Goal: Task Accomplishment & Management: Manage account settings

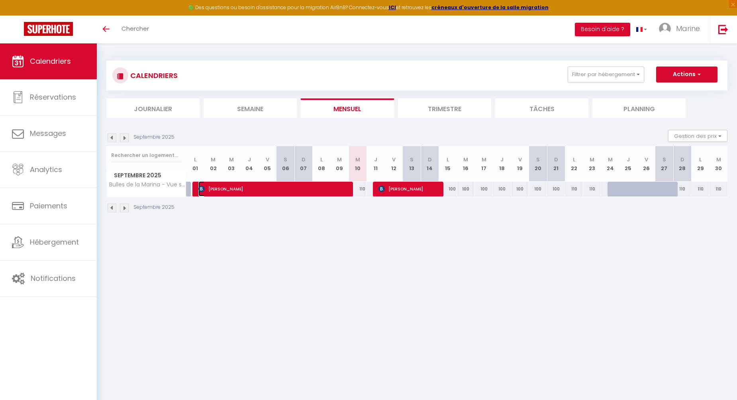
click at [302, 192] on span "[PERSON_NAME]" at bounding box center [274, 188] width 153 height 15
select select "OK"
select select "KO"
select select "0"
select select "1"
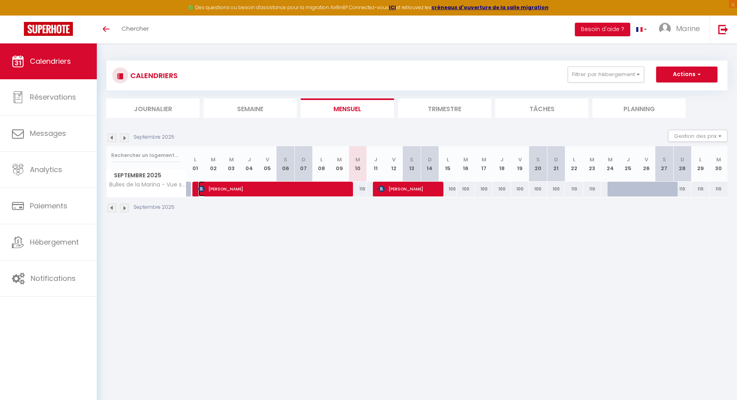
select select "1"
select select
select select "42519"
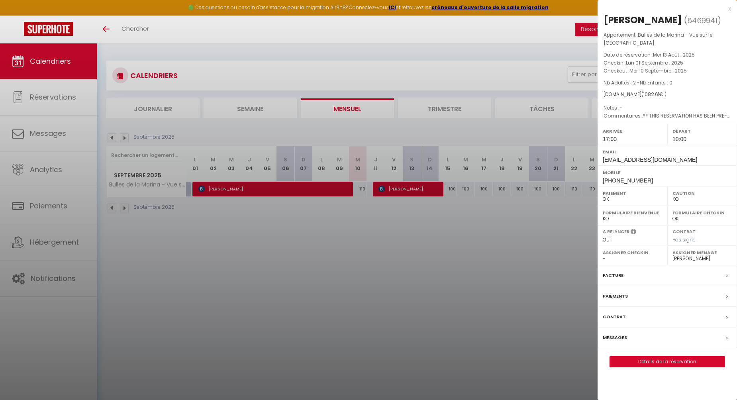
click at [619, 333] on label "Messages" at bounding box center [615, 337] width 24 height 8
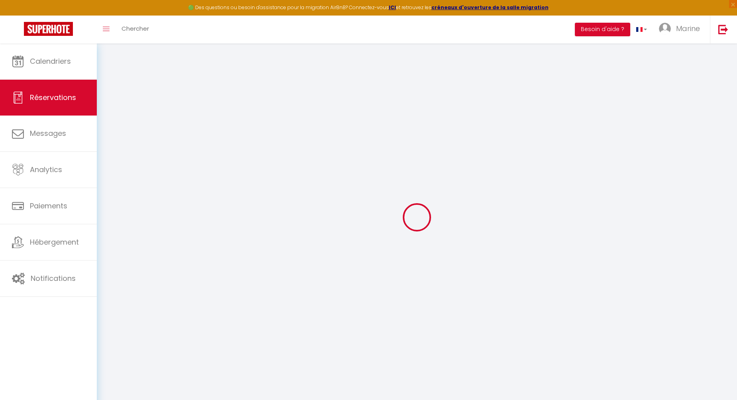
select select
checkbox input "false"
select select
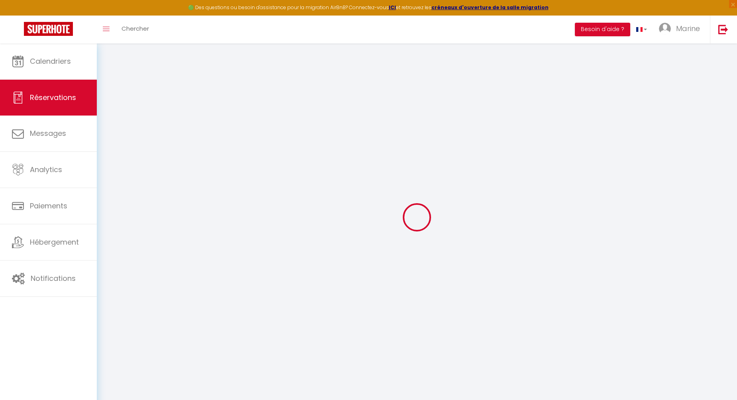
checkbox input "false"
type textarea "** THIS RESERVATION HAS BEEN PRE-PAID ** Approximate time of arrival: between 1…"
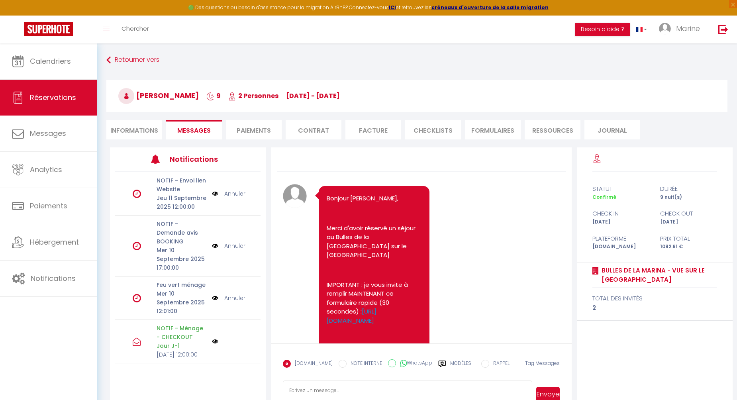
scroll to position [2937, 0]
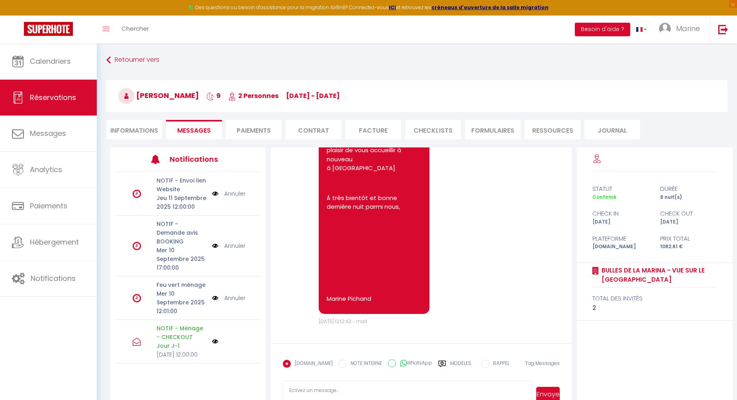
click at [450, 367] on label "Modèles" at bounding box center [460, 367] width 21 height 14
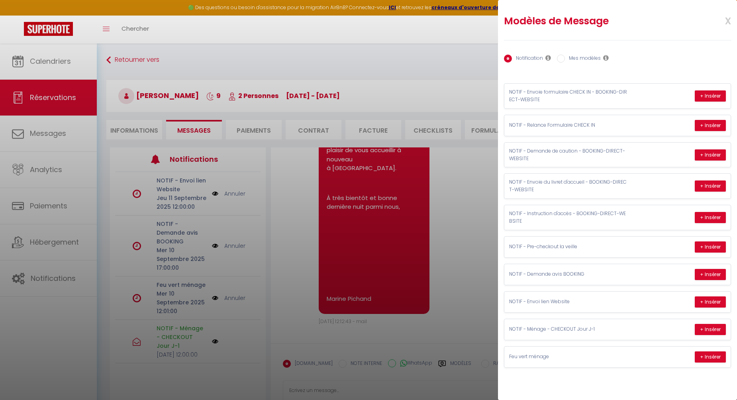
click at [576, 59] on label "Mes modèles" at bounding box center [583, 59] width 36 height 9
click at [565, 59] on input "Mes modèles" at bounding box center [561, 59] width 8 height 8
radio input "true"
radio input "false"
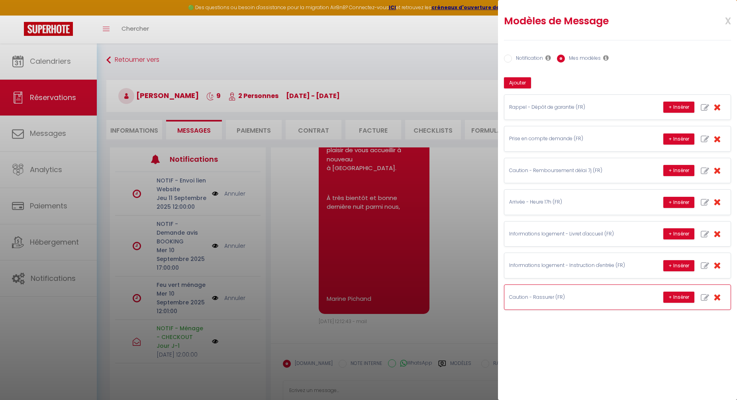
click at [563, 296] on div "Caution - Rassurer (FR) + Insérer" at bounding box center [617, 297] width 226 height 25
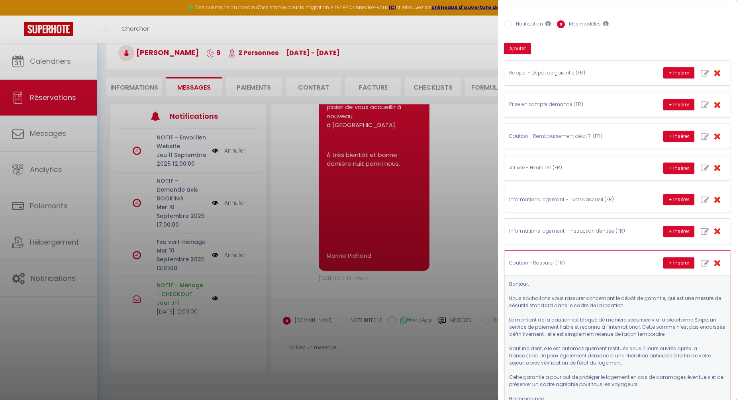
scroll to position [33, 0]
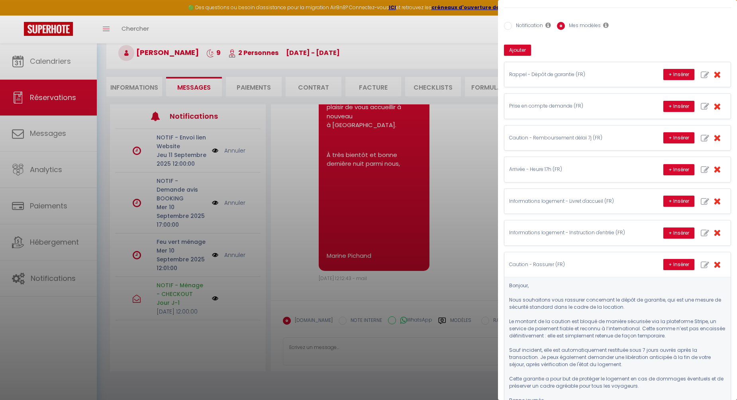
click at [461, 221] on div at bounding box center [368, 200] width 737 height 400
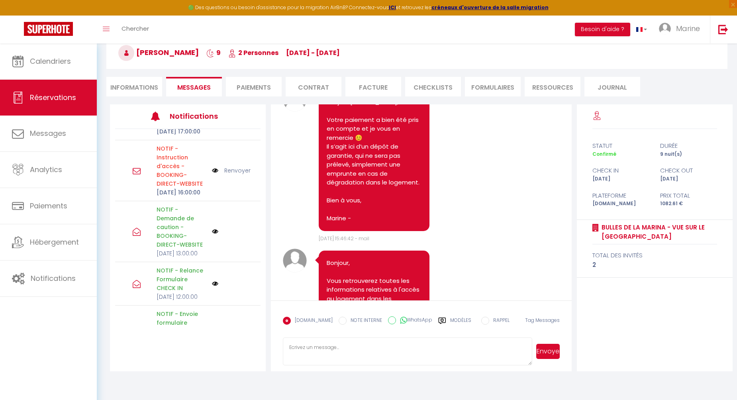
scroll to position [280, 0]
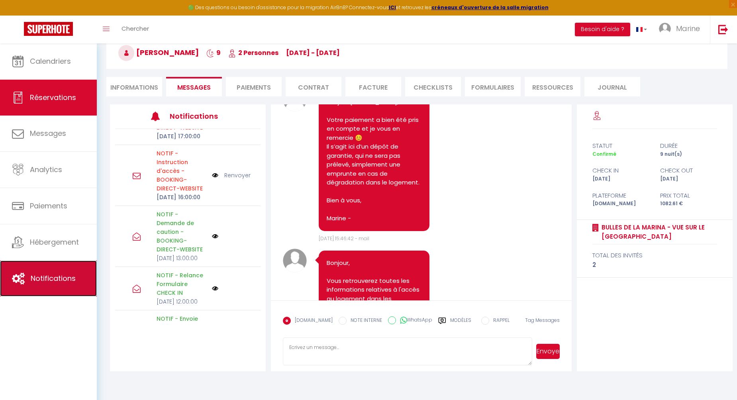
click at [63, 276] on span "Notifications" at bounding box center [53, 278] width 45 height 10
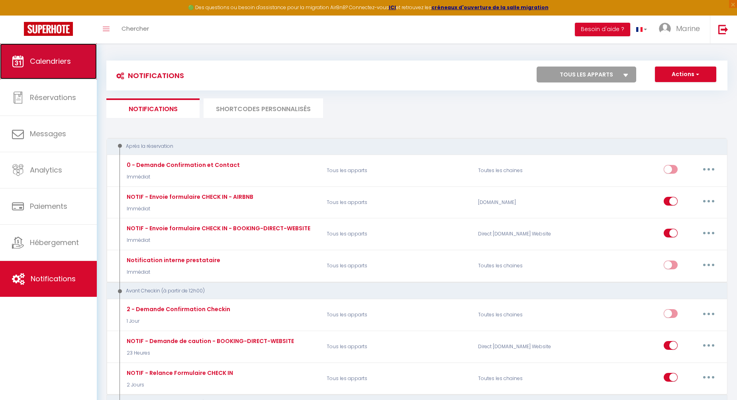
click at [51, 62] on span "Calendriers" at bounding box center [50, 61] width 41 height 10
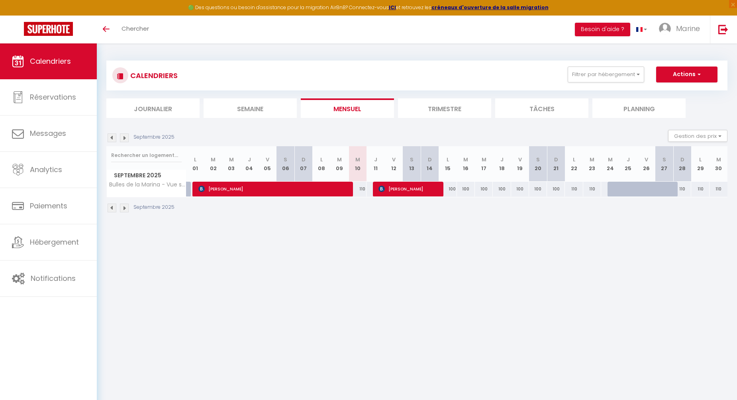
click at [443, 108] on li "Trimestre" at bounding box center [444, 108] width 93 height 20
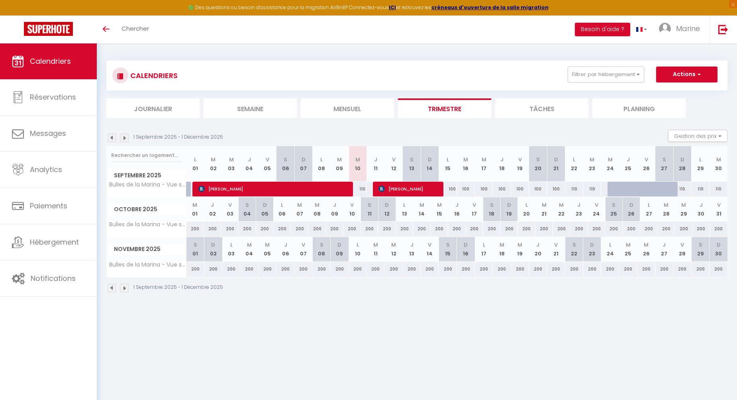
click at [113, 135] on img at bounding box center [112, 137] width 9 height 9
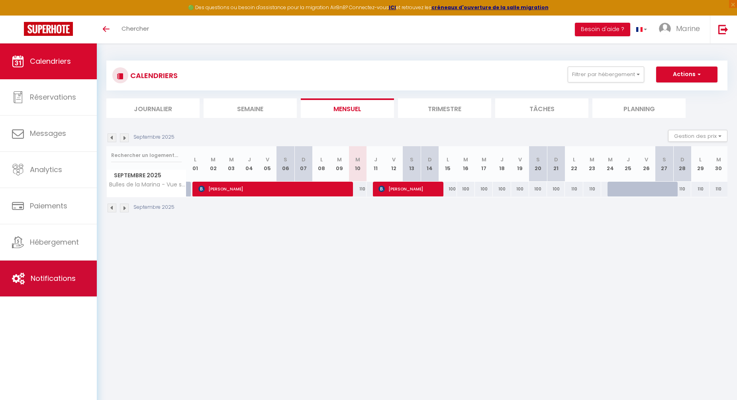
click at [51, 269] on link "Notifications" at bounding box center [48, 279] width 97 height 36
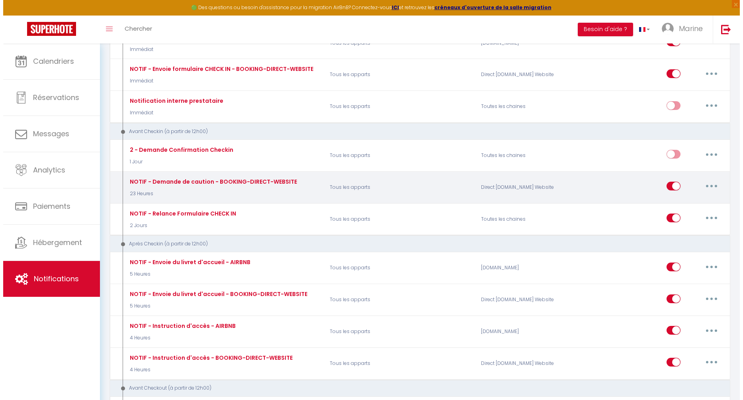
scroll to position [160, 0]
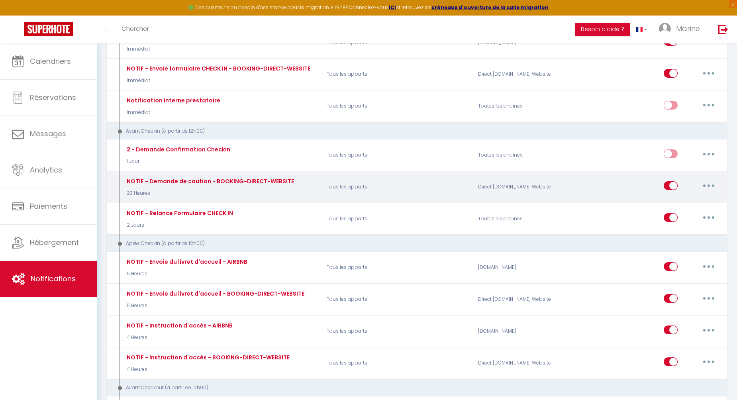
click at [713, 180] on button "button" at bounding box center [709, 185] width 22 height 13
click at [682, 201] on link "Editer" at bounding box center [687, 204] width 59 height 14
type input "NOTIF - Demande de caution - BOOKING-DIRECT-WEBSITE"
select select "23 Heures"
select select "if_deposit_not_paid"
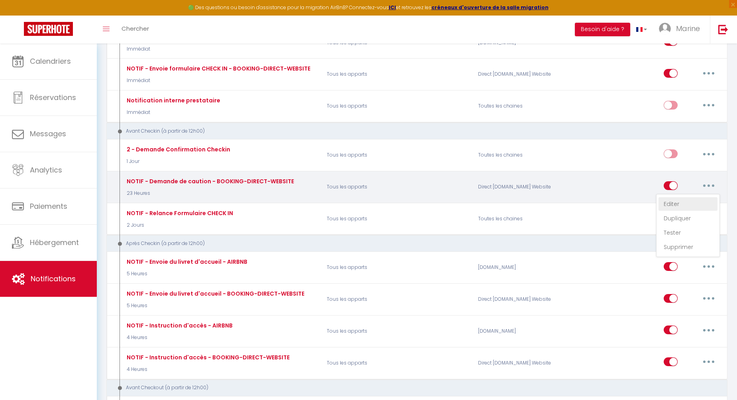
checkbox input "true"
checkbox input "false"
radio input "true"
type input "[RENTAL:NAME] : Votre séjour du [BOOKING:CHECKING] au [BOOKING:CHECKOUT]"
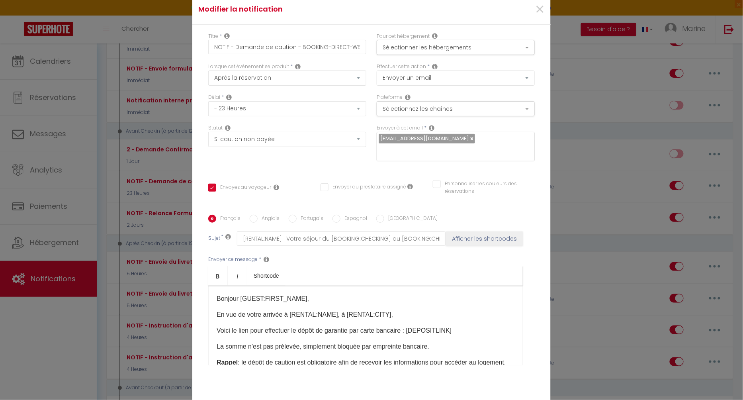
click at [268, 215] on label "Anglais" at bounding box center [269, 219] width 22 height 9
click at [258, 215] on input "Anglais" at bounding box center [254, 219] width 8 height 8
radio input "true"
checkbox input "true"
checkbox input "false"
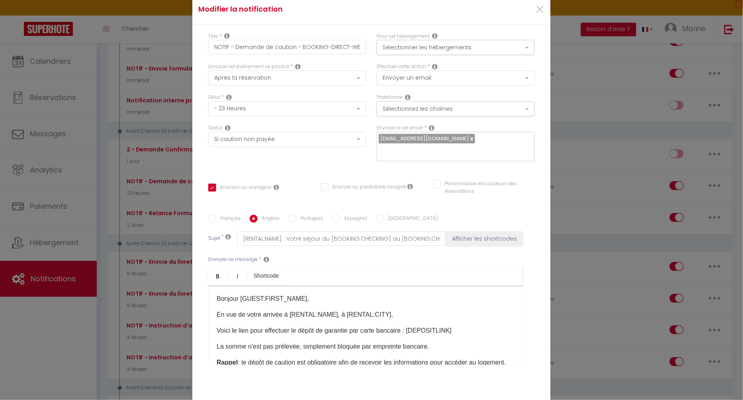
checkbox input "false"
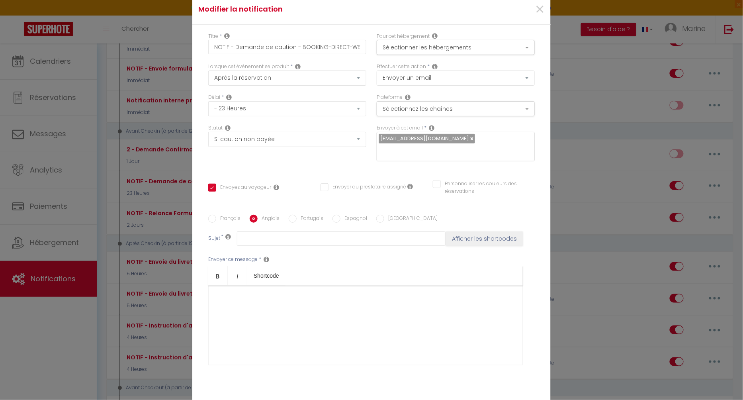
click at [308, 215] on label "Portugais" at bounding box center [310, 219] width 27 height 9
click at [297, 215] on input "Portugais" at bounding box center [293, 219] width 8 height 8
radio input "true"
checkbox input "true"
checkbox input "false"
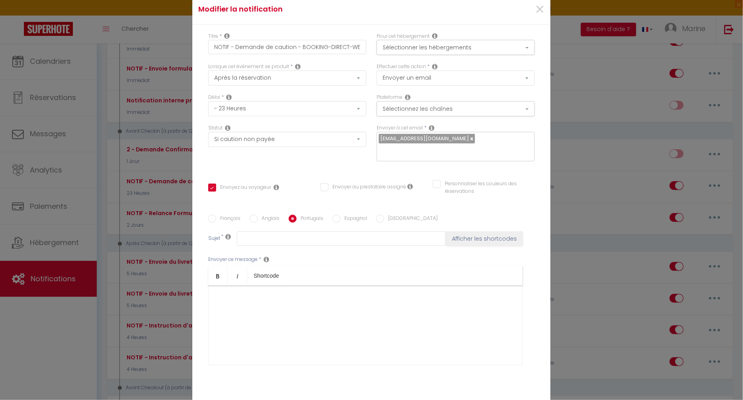
checkbox input "false"
click at [356, 215] on label "Espagnol" at bounding box center [354, 219] width 27 height 9
click at [341, 215] on input "Espagnol" at bounding box center [337, 219] width 8 height 8
radio input "true"
checkbox input "true"
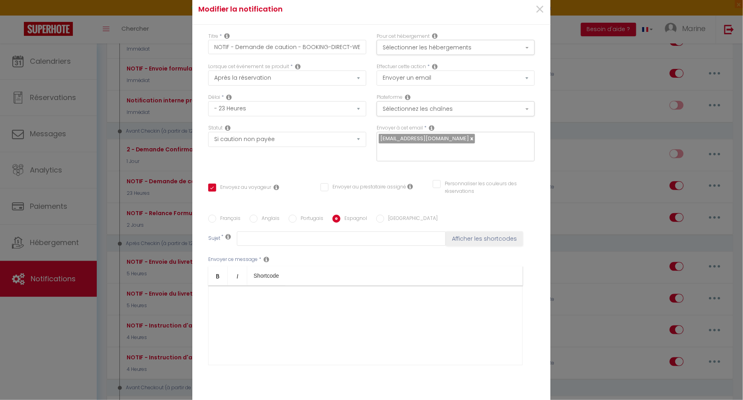
checkbox input "false"
click at [221, 215] on label "Français" at bounding box center [228, 219] width 24 height 9
click at [216, 215] on input "Français" at bounding box center [212, 219] width 8 height 8
radio input "true"
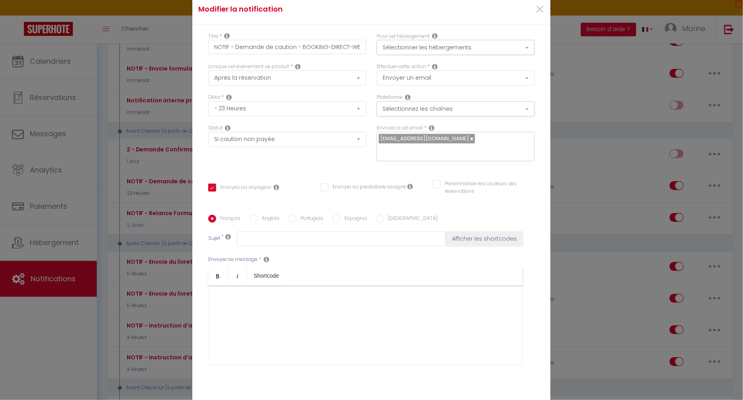
checkbox input "true"
checkbox input "false"
type input "[RENTAL:NAME] : Votre séjour du [BOOKING:CHECKING] au [BOOKING:CHECKOUT]"
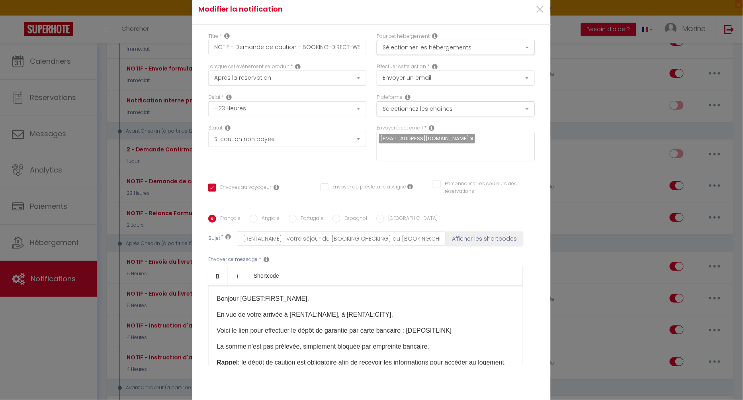
click at [312, 310] on p "En vue de votre arrivée à [RENTAL:NAME], à [RENTAL:CITY]​​," at bounding box center [366, 315] width 298 height 10
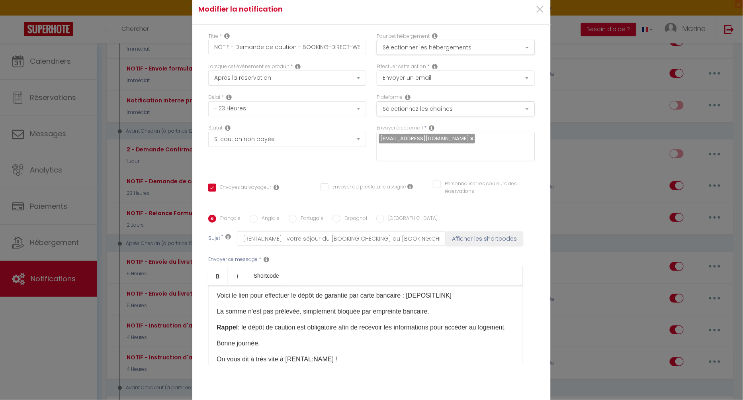
scroll to position [0, 0]
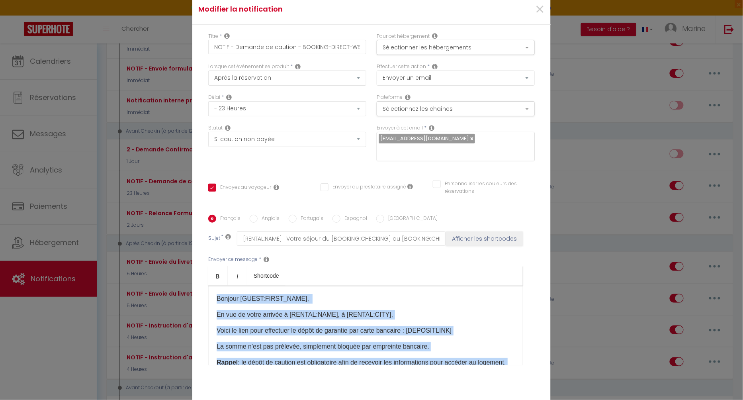
copy div "Bonjour [GUEST:FIRST_NAME], ​​ En vue de votre arrivée à [RENTAL:NAME], à [RENT…"
click at [347, 215] on label "Espagnol" at bounding box center [354, 219] width 27 height 9
click at [341, 215] on input "Espagnol" at bounding box center [337, 219] width 8 height 8
radio input "true"
checkbox input "true"
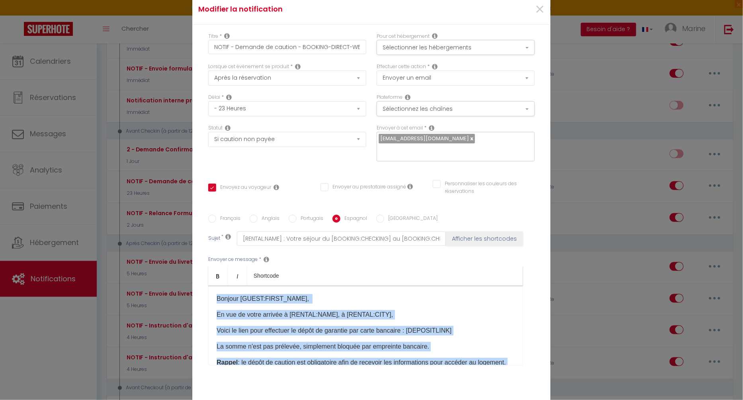
checkbox input "false"
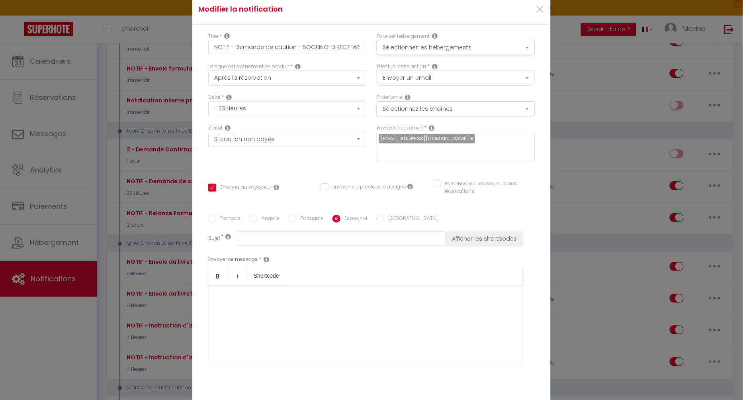
click at [312, 301] on div at bounding box center [365, 326] width 315 height 80
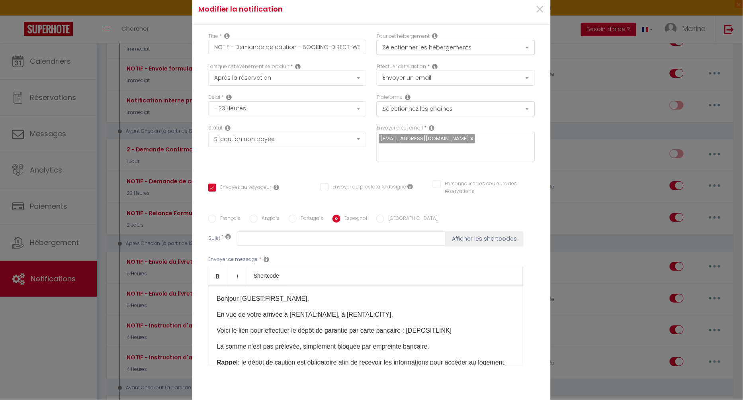
click at [235, 294] on p "Bonjour [GUEST:FIRST_NAME], ​​" at bounding box center [366, 299] width 298 height 10
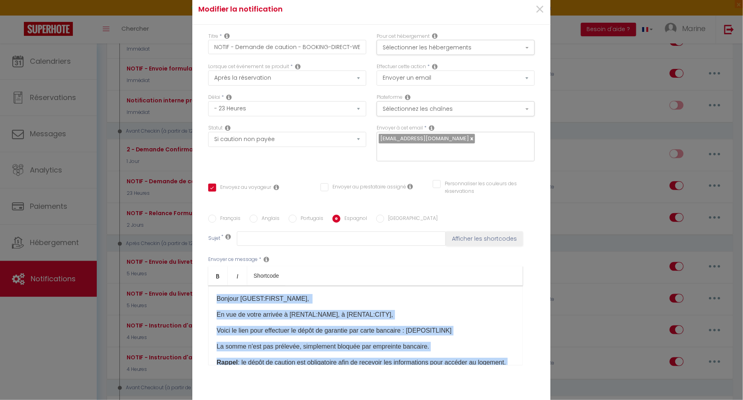
copy div "Bonjour [GUEST:FIRST_NAME], ​​ En vue de votre arrivée à [RENTAL:NAME], à [RENT…"
click at [407, 303] on div "Bonjour [GUEST:FIRST_NAME], ​​ En vue de votre arrivée à [RENTAL:NAME], à [RENT…" at bounding box center [365, 326] width 315 height 80
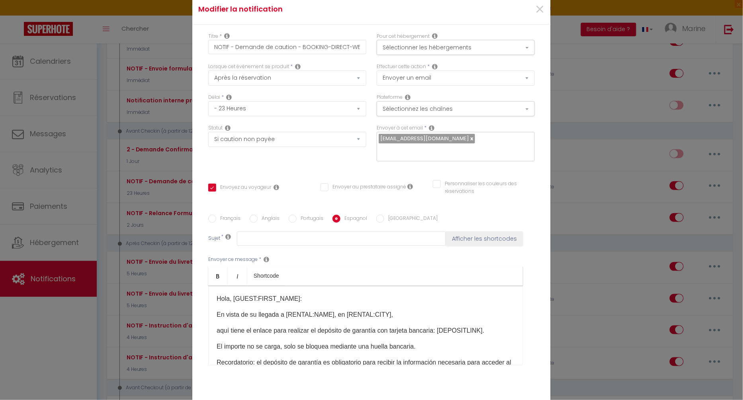
click at [230, 215] on label "Français" at bounding box center [228, 219] width 24 height 9
click at [216, 215] on input "Français" at bounding box center [212, 219] width 8 height 8
radio input "true"
checkbox input "true"
checkbox input "false"
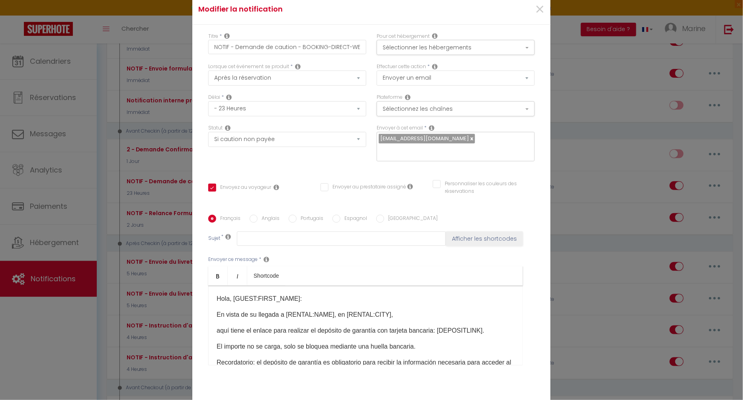
checkbox input "false"
type input "[RENTAL:NAME] : Votre séjour du [BOOKING:CHECKING] au [BOOKING:CHECKOUT]"
click at [355, 215] on label "Espagnol" at bounding box center [354, 219] width 27 height 9
click at [341, 215] on input "Espagnol" at bounding box center [337, 219] width 8 height 8
radio input "true"
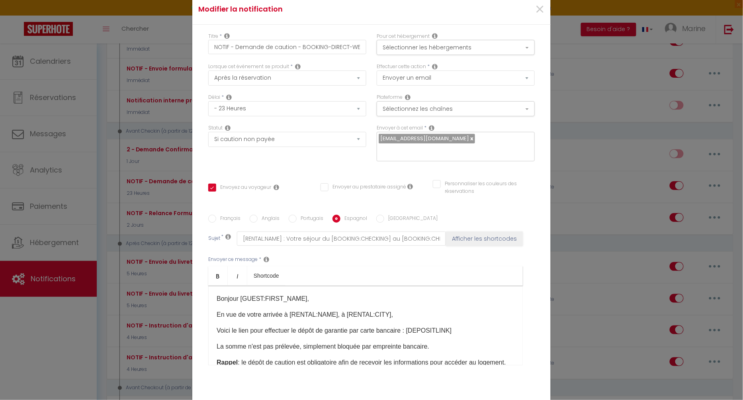
checkbox input "true"
checkbox input "false"
click at [230, 295] on p "Hola, [GUEST:FIRST_NAME]:" at bounding box center [366, 299] width 298 height 10
click at [311, 294] on p "Hola [GUEST:FIRST_NAME]:" at bounding box center [366, 299] width 298 height 10
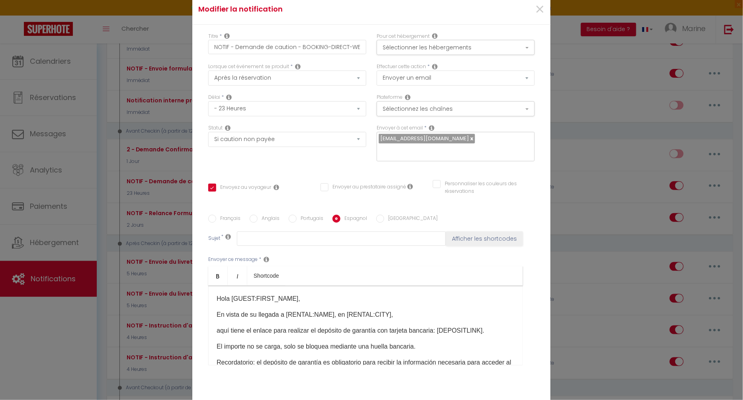
click at [227, 215] on label "Français" at bounding box center [228, 219] width 24 height 9
click at [216, 215] on input "Français" at bounding box center [212, 219] width 8 height 8
radio input "true"
checkbox input "true"
checkbox input "false"
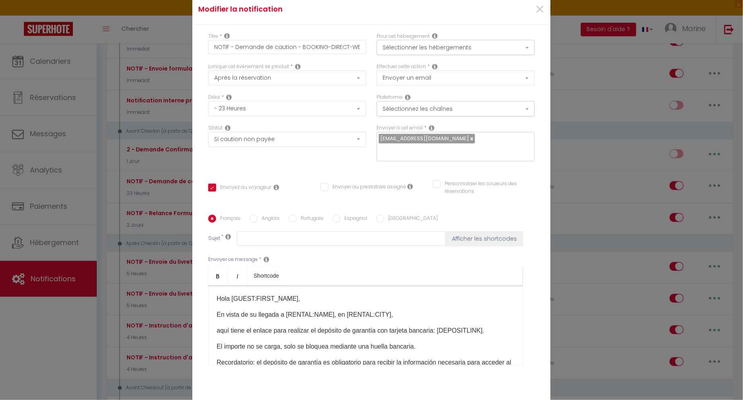
checkbox input "false"
type input "[RENTAL:NAME] : Votre séjour du [BOOKING:CHECKING] au [BOOKING:CHECKOUT]"
click at [346, 215] on label "Espagnol" at bounding box center [354, 219] width 27 height 9
click at [341, 215] on input "Espagnol" at bounding box center [337, 219] width 8 height 8
radio input "true"
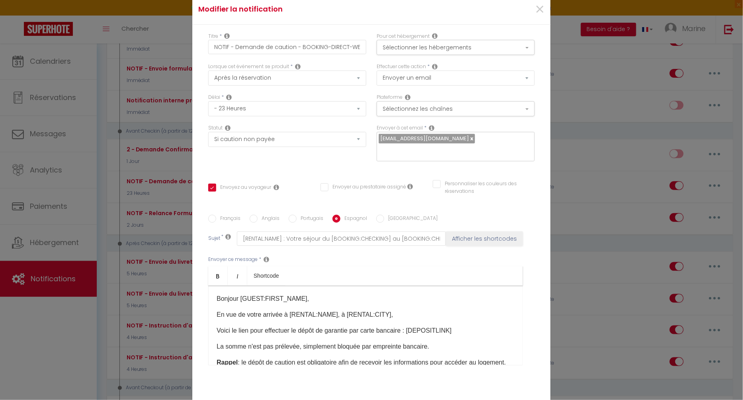
checkbox input "true"
checkbox input "false"
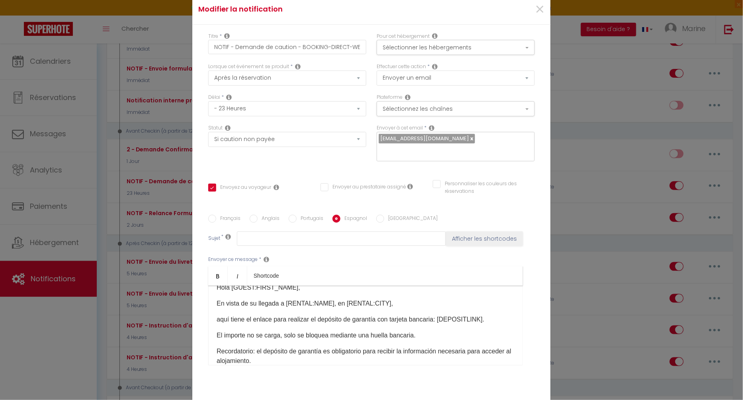
scroll to position [12, 0]
click at [227, 215] on label "Français" at bounding box center [228, 219] width 24 height 9
click at [216, 215] on input "Français" at bounding box center [212, 219] width 8 height 8
radio input "true"
checkbox input "true"
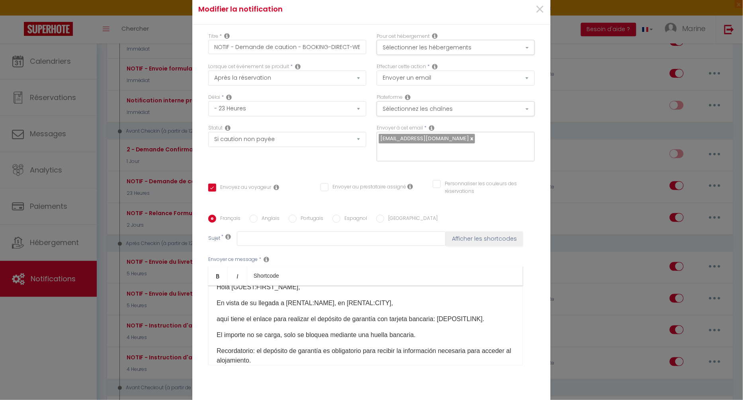
checkbox input "false"
type input "[RENTAL:NAME] : Votre séjour du [BOOKING:CHECKING] au [BOOKING:CHECKOUT]"
click at [349, 215] on label "Espagnol" at bounding box center [354, 219] width 27 height 9
click at [341, 215] on input "Espagnol" at bounding box center [337, 219] width 8 height 8
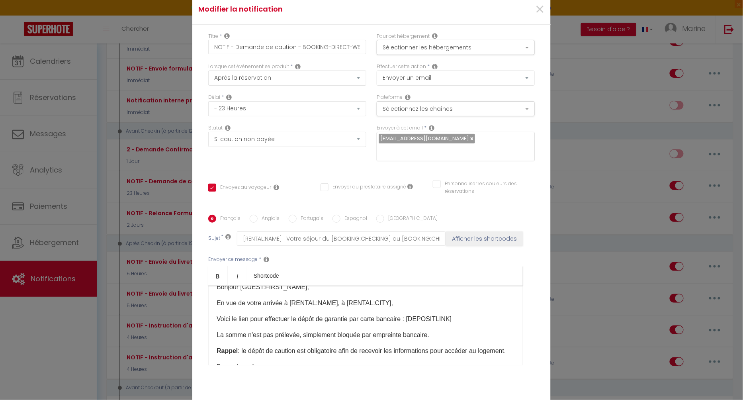
radio input "true"
checkbox input "true"
checkbox input "false"
click at [217, 315] on p "aquí tiene el enlace para realizar el depósito de garantía con tarjeta bancaria…" at bounding box center [366, 319] width 298 height 10
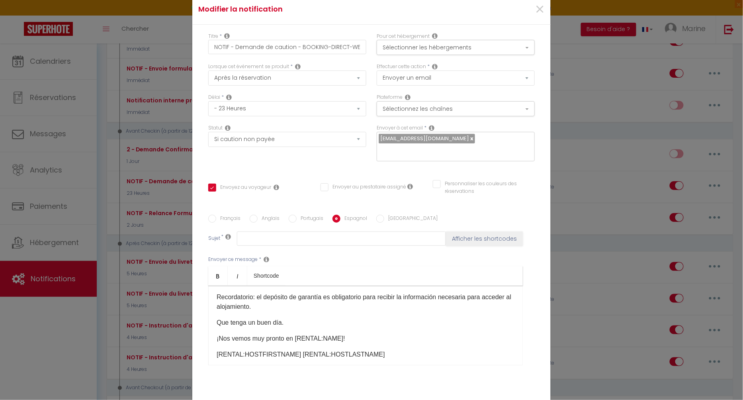
scroll to position [68, 0]
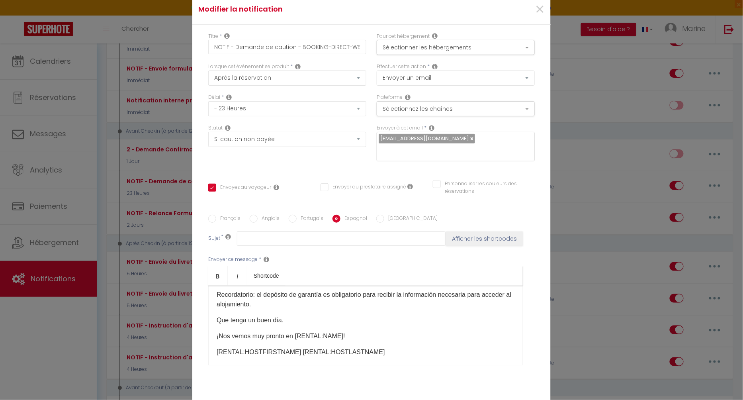
click at [225, 215] on label "Français" at bounding box center [228, 219] width 24 height 9
click at [216, 215] on input "Français" at bounding box center [212, 219] width 8 height 8
radio input "true"
checkbox input "true"
checkbox input "false"
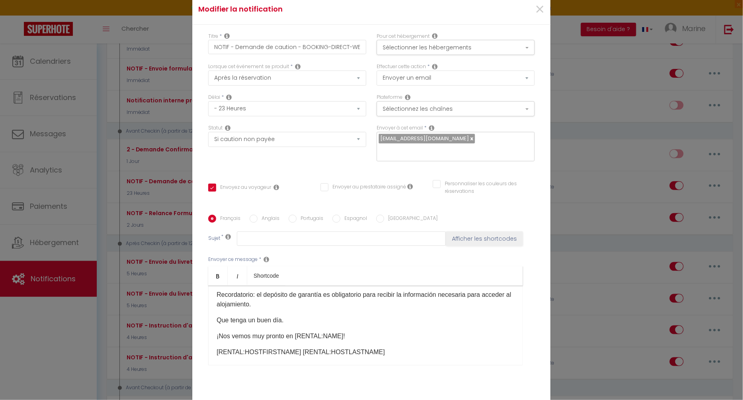
checkbox input "false"
type input "[RENTAL:NAME] : Votre séjour du [BOOKING:CHECKING] au [BOOKING:CHECKOUT]"
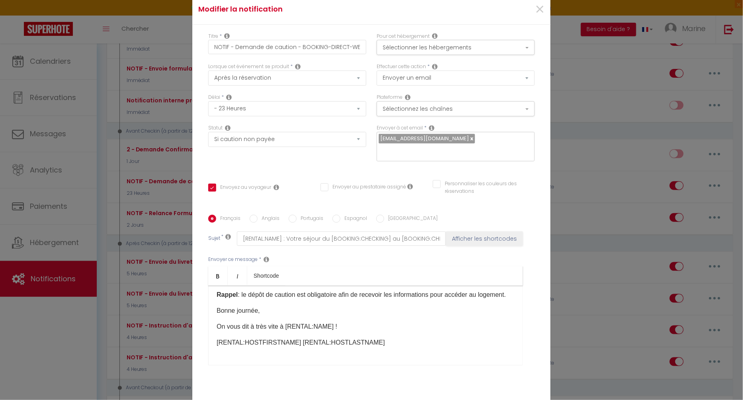
click at [341, 215] on label "Espagnol" at bounding box center [354, 219] width 27 height 9
click at [341, 215] on input "Espagnol" at bounding box center [337, 219] width 8 height 8
radio input "true"
checkbox input "true"
checkbox input "false"
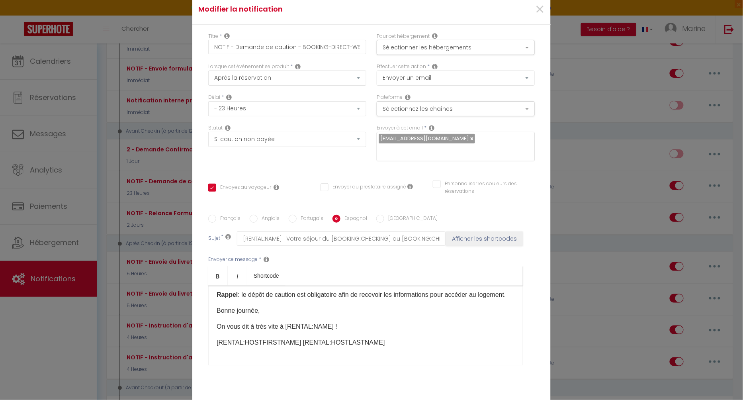
checkbox input "false"
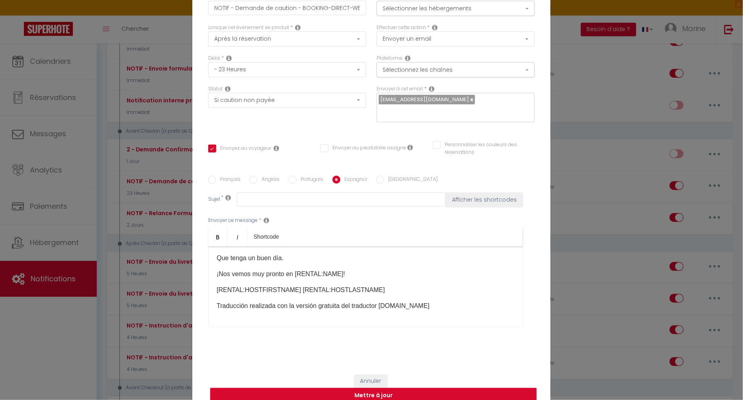
scroll to position [44, 0]
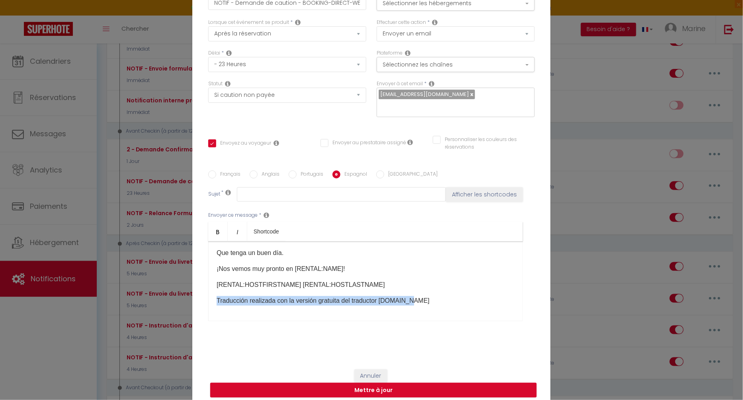
drag, startPoint x: 428, startPoint y: 290, endPoint x: 211, endPoint y: 294, distance: 217.1
click at [211, 294] on div "Hola [GUEST:FIRST_NAME], En vista de su llegada a [RENTAL:NAME], en [RENTAL:CIT…" at bounding box center [365, 281] width 315 height 80
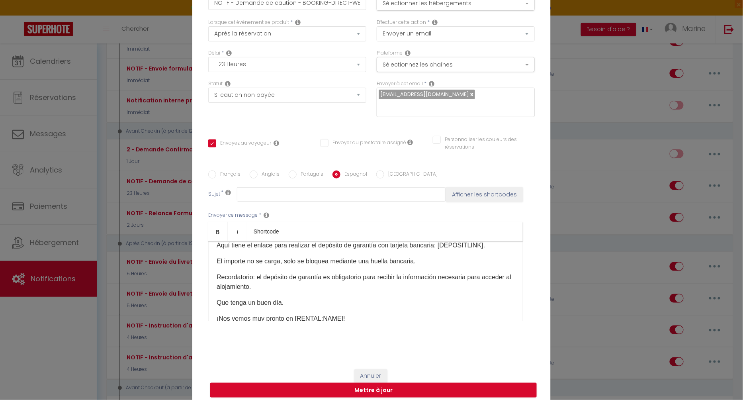
scroll to position [0, 0]
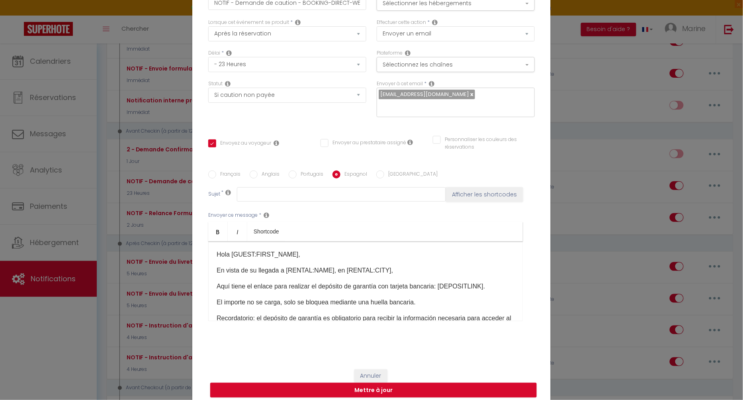
click at [227, 171] on label "Français" at bounding box center [228, 175] width 24 height 9
click at [216, 171] on input "Français" at bounding box center [212, 175] width 8 height 8
radio input "true"
checkbox input "true"
checkbox input "false"
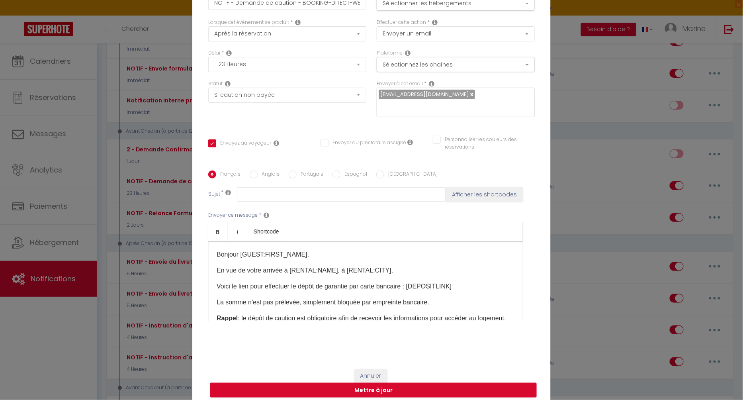
checkbox input "false"
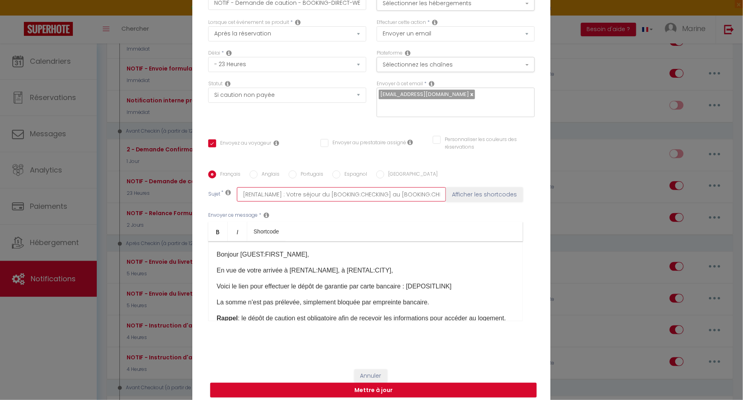
click at [322, 187] on input "[RENTAL:NAME] : Votre séjour du [BOOKING:CHECKING] au [BOOKING:CHECKOUT]" at bounding box center [341, 194] width 209 height 14
paste input ": Su estancia del [BOOKING:CHECKING] al"
type input "[RENTAL:NAME]: Su estancia del [BOOKING:CHECKING] al [BOOKING:CHECKOUT]"
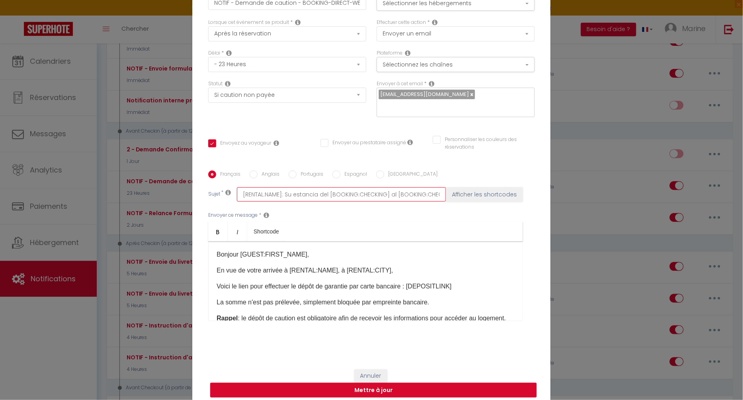
checkbox input "true"
checkbox input "false"
drag, startPoint x: 329, startPoint y: 187, endPoint x: 218, endPoint y: 186, distance: 111.1
click at [218, 187] on div "Sujet * [RENTAL:NAME]: Su estancia del [BOOKING:CHECKING] al [BOOKING:CHECKOUT]…" at bounding box center [371, 194] width 327 height 14
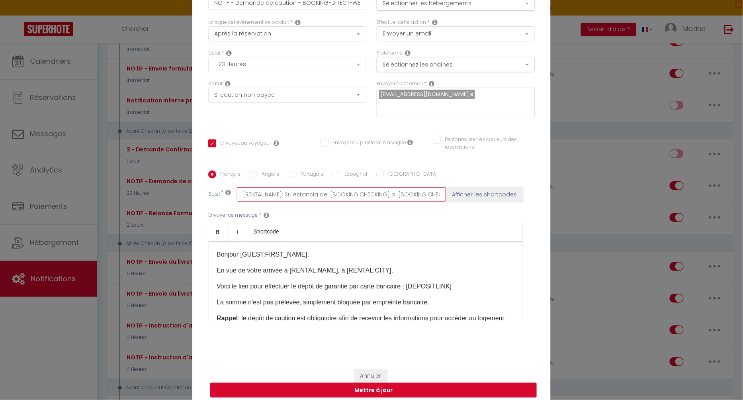
type input "[RENTAL:NAME] : Votre séjour du [BOOKING:CHECKING] au [BOOKING:CHECKOUT]"
checkbox input "true"
checkbox input "false"
click at [351, 171] on label "Espagnol" at bounding box center [354, 175] width 27 height 9
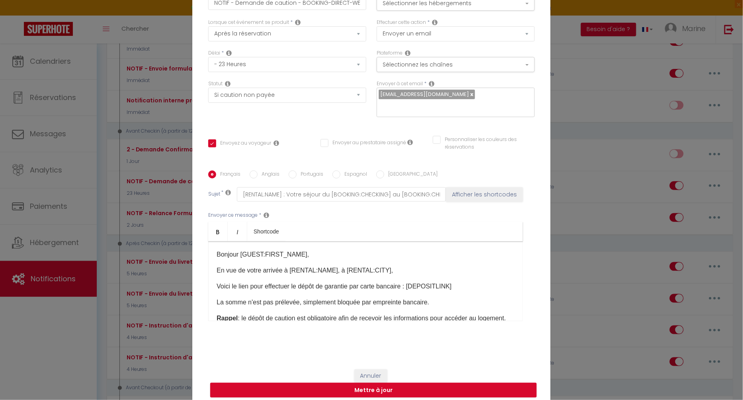
click at [341, 171] on input "Espagnol" at bounding box center [337, 175] width 8 height 8
radio input "true"
checkbox input "true"
checkbox input "false"
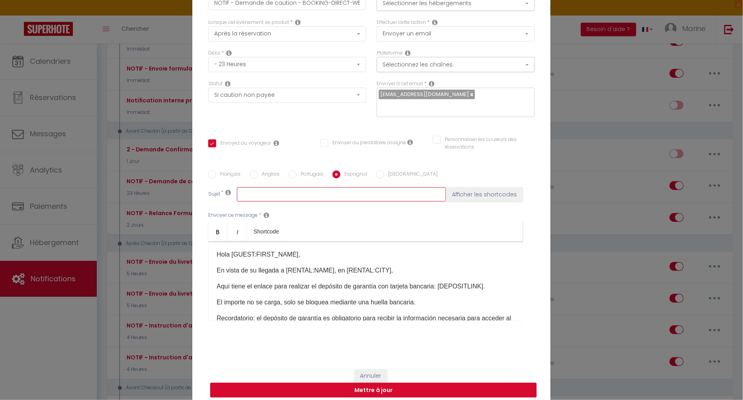
click at [314, 191] on input "text" at bounding box center [341, 194] width 209 height 14
paste input "[RENTAL:NAME]: Su estancia del [BOOKING:CHECKING] al [BOOKING:CHECKOUT]"
type input "[RENTAL:NAME]: Su estancia del [BOOKING:CHECKING] al [BOOKING:CHECKOUT]"
checkbox input "true"
checkbox input "false"
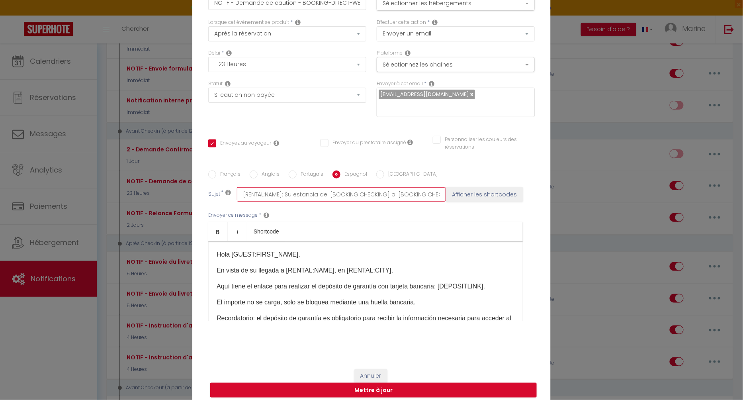
checkbox input "false"
type input "[RENTAL:NAME]: Su estancia del [BOOKING:CHECKING] al [BOOKING:CHECKOUT]"
click at [353, 207] on div "Envoyer ce message * Bold Italic Shortcode Rich text editor Hola [GUEST:FIRST_N…" at bounding box center [371, 266] width 327 height 129
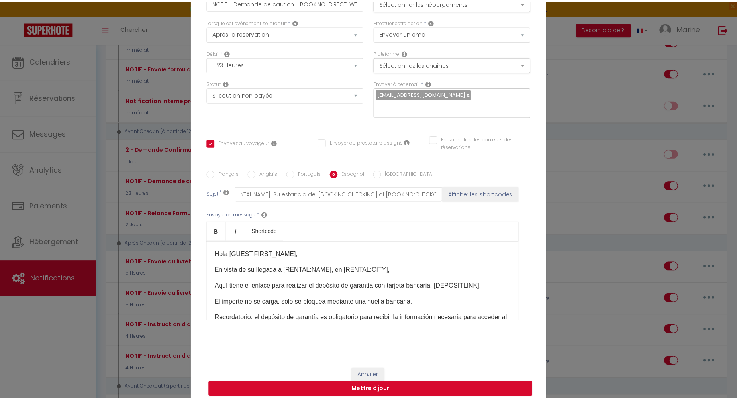
scroll to position [0, 0]
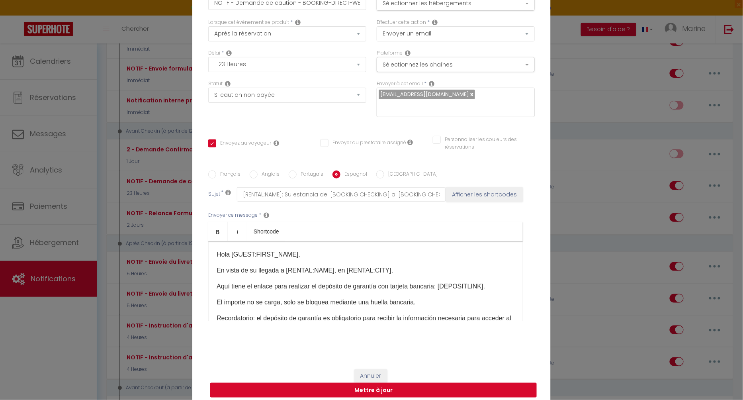
click at [365, 388] on button "Mettre à jour" at bounding box center [373, 390] width 327 height 15
checkbox input "true"
checkbox input "false"
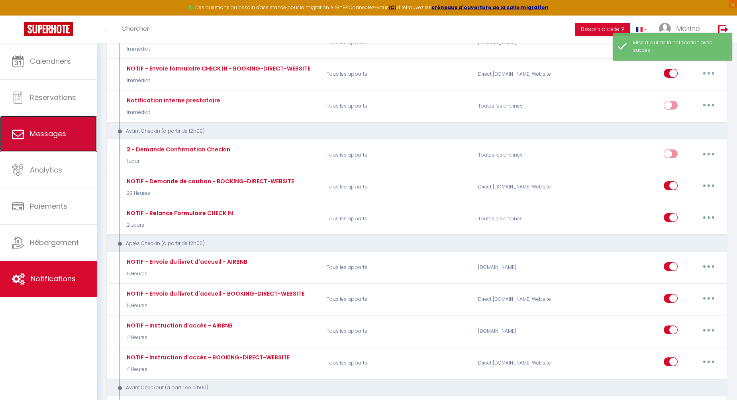
click at [55, 140] on link "Messages" at bounding box center [48, 134] width 97 height 36
select select "message"
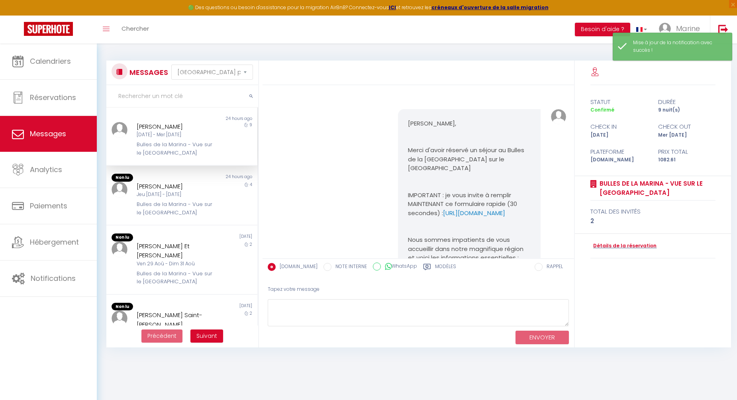
scroll to position [2754, 0]
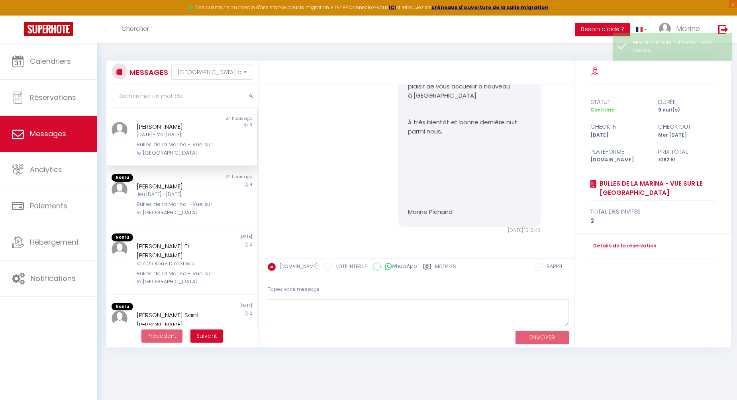
click at [439, 261] on div "Booking.com NOTE INTERNE WhatsApp Modèles" at bounding box center [392, 267] width 249 height 17
click at [439, 264] on label "Modèles" at bounding box center [445, 268] width 21 height 10
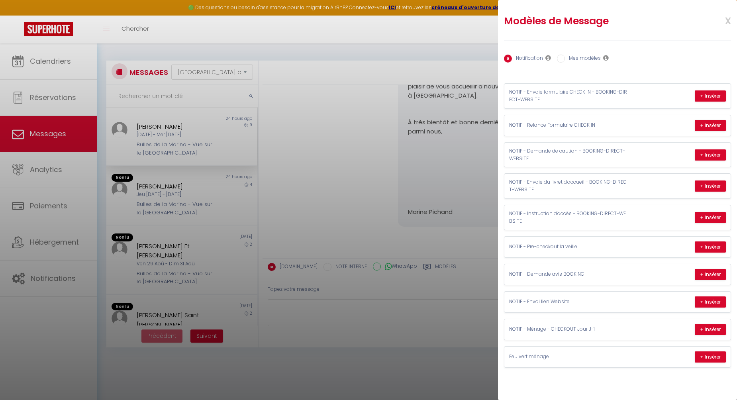
click at [585, 57] on label "Mes modèles" at bounding box center [583, 59] width 36 height 9
click at [565, 57] on input "Mes modèles" at bounding box center [561, 59] width 8 height 8
radio input "true"
radio input "false"
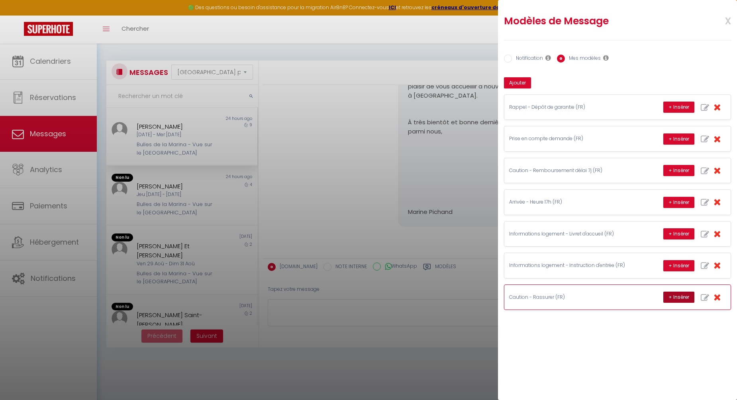
click at [679, 294] on button "+ Insérer" at bounding box center [678, 297] width 31 height 11
type textarea "Bonjour, Nous souhaitons vous rassurer concernant le dépôt de garantie, qui est…"
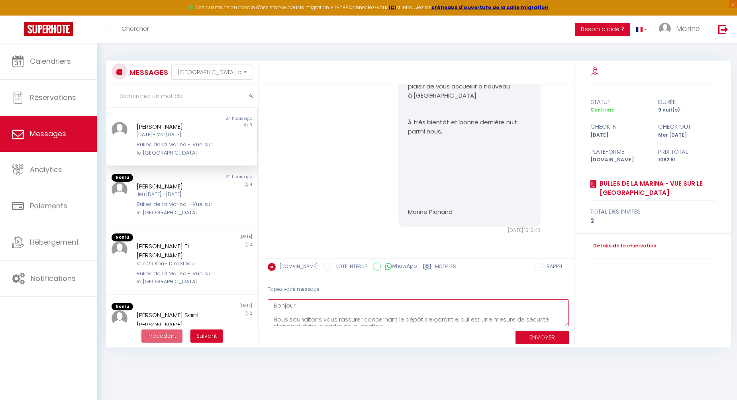
click at [415, 313] on textarea "Bonjour, Nous souhaitons vous rassurer concernant le dépôt de garantie, qui est…" at bounding box center [418, 312] width 301 height 27
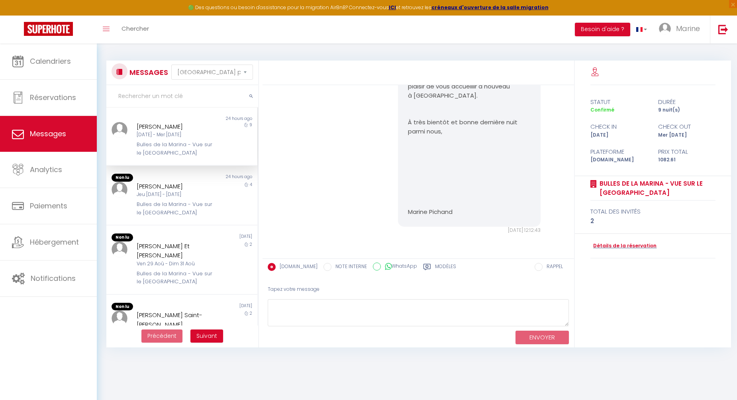
click at [435, 266] on label "Modèles" at bounding box center [445, 268] width 21 height 10
radio input "true"
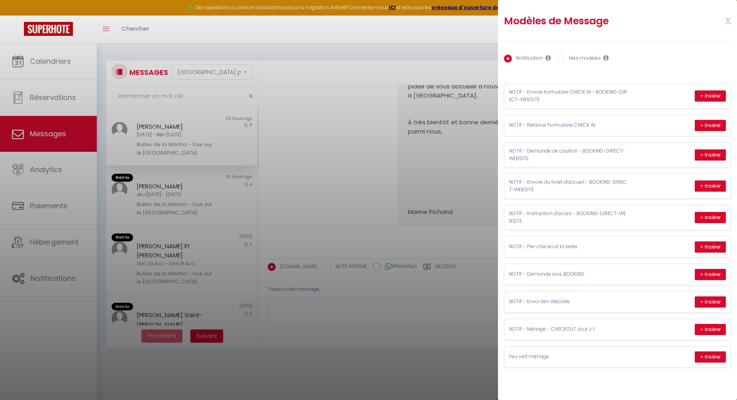
click at [580, 57] on label "Mes modèles" at bounding box center [583, 59] width 36 height 9
click at [565, 57] on input "Mes modèles" at bounding box center [561, 59] width 8 height 8
radio input "true"
radio input "false"
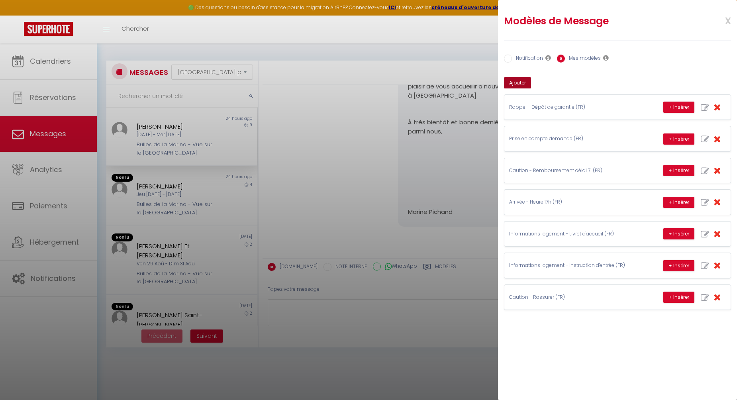
click at [517, 81] on button "Ajouter" at bounding box center [517, 82] width 27 height 11
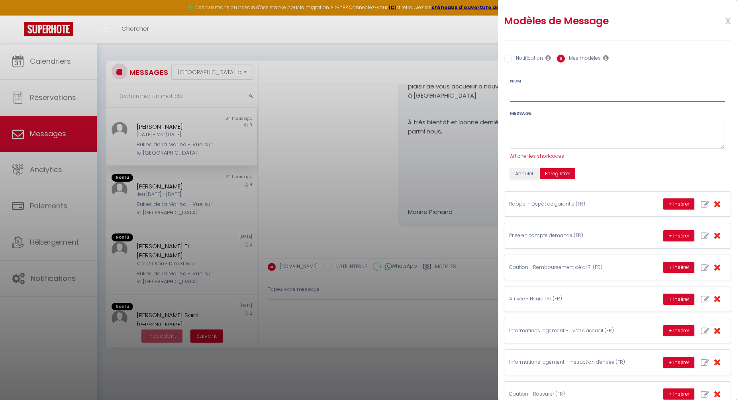
click at [529, 95] on input "Nom" at bounding box center [617, 94] width 215 height 14
drag, startPoint x: 534, startPoint y: 94, endPoint x: 592, endPoint y: 93, distance: 58.6
click at [592, 93] on input "Caution - Remboursement délai 7j (FR)" at bounding box center [617, 94] width 215 height 14
type input "Caution - Rassurer (ES)"
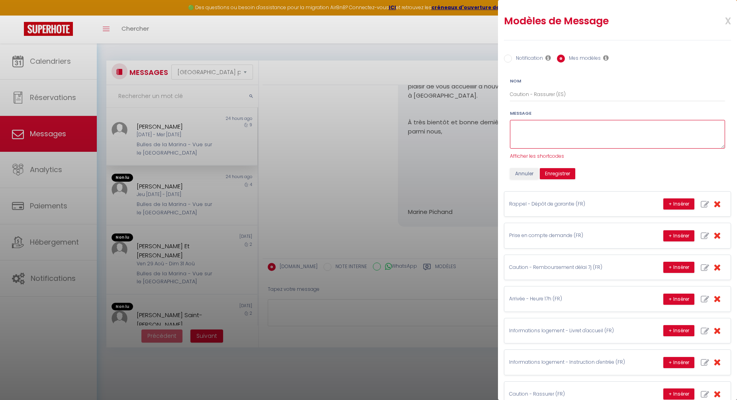
click at [553, 135] on textarea at bounding box center [617, 134] width 215 height 29
click at [542, 131] on textarea at bounding box center [617, 134] width 215 height 29
paste textarea "Buenos días, Queremos tranquilizarle en relación con el depósito de garantía, q…"
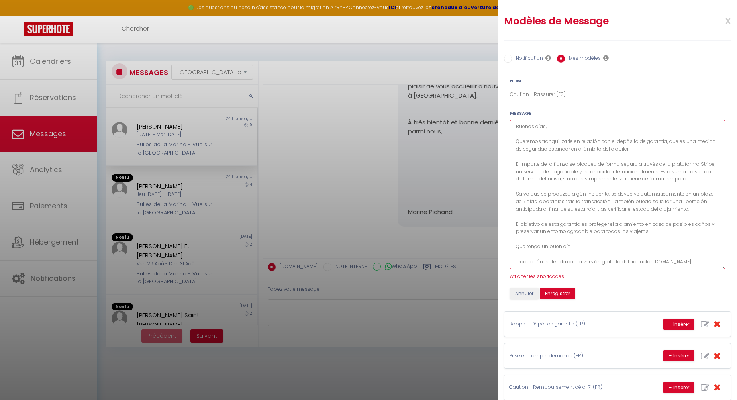
drag, startPoint x: 714, startPoint y: 144, endPoint x: 706, endPoint y: 265, distance: 120.6
click at [711, 267] on textarea "Buenos días, Queremos tranquilizarle en relación con el depósito de garantía, q…" at bounding box center [617, 194] width 215 height 149
drag, startPoint x: 694, startPoint y: 263, endPoint x: 509, endPoint y: 258, distance: 184.5
click at [509, 258] on div "Message Buenos días, Queremos tranquilizarle en relación con el depósito de gar…" at bounding box center [617, 196] width 225 height 172
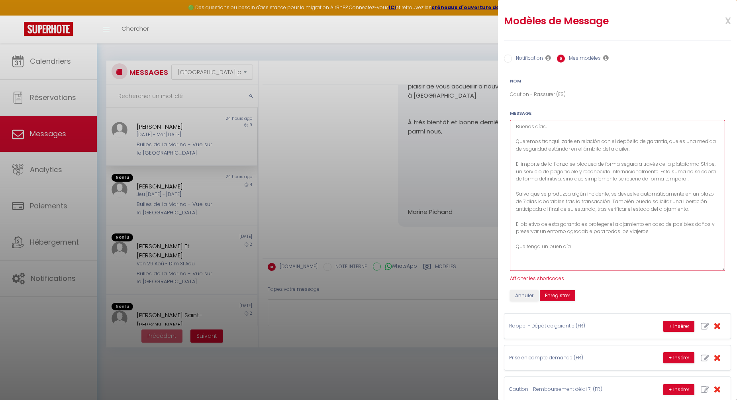
scroll to position [0, 0]
type textarea "Buenos días, Queremos tranquilizarle en relación con el depósito de garantía, q…"
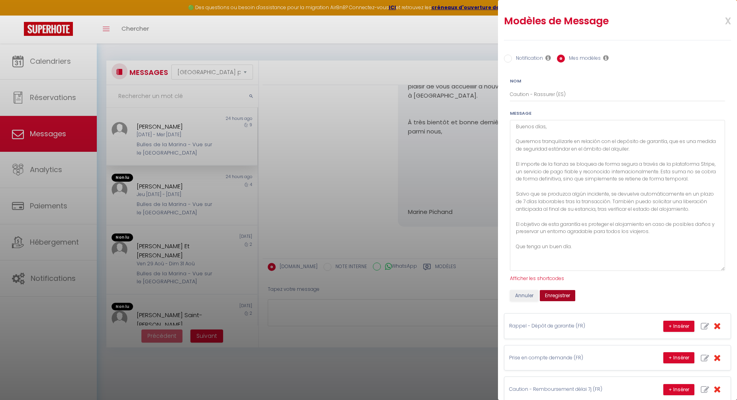
click at [559, 295] on button "Enregistrer" at bounding box center [557, 295] width 35 height 11
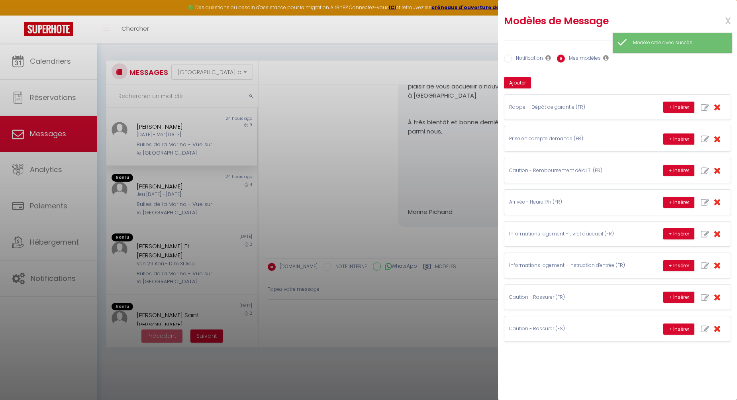
click at [629, 372] on div "Modèles de Message x Notification Mes modèles Nom Message Afficher les shortcod…" at bounding box center [617, 200] width 239 height 400
click at [312, 210] on div at bounding box center [368, 200] width 737 height 400
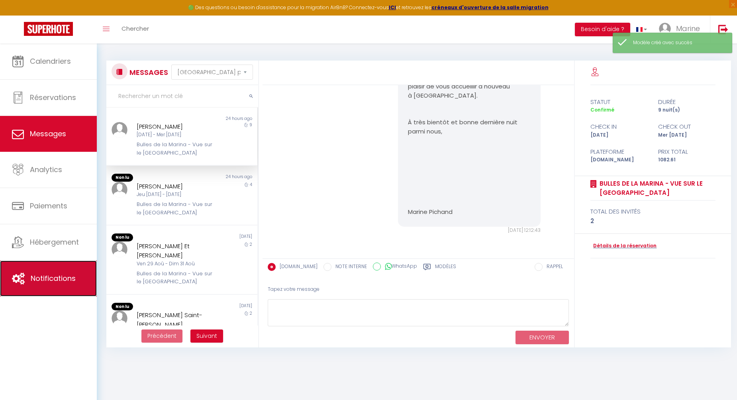
click at [67, 270] on link "Notifications" at bounding box center [48, 279] width 97 height 36
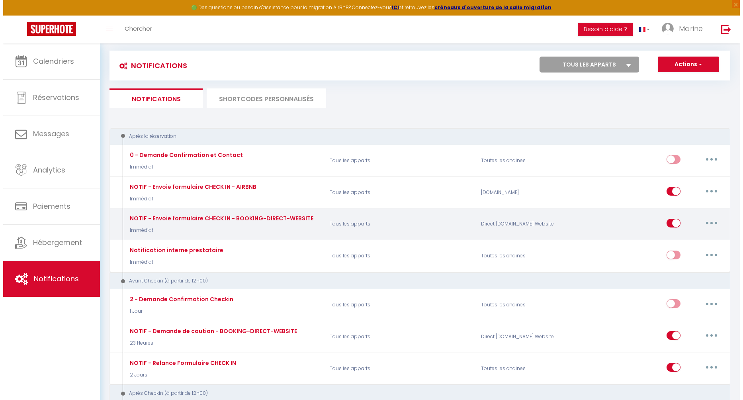
scroll to position [64, 0]
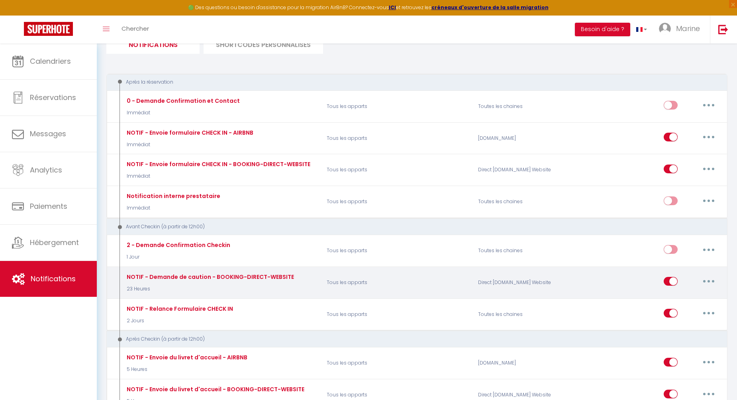
click at [706, 277] on button "button" at bounding box center [709, 281] width 22 height 13
click at [685, 293] on link "Editer" at bounding box center [687, 300] width 59 height 14
type input "NOTIF - Demande de caution - BOOKING-DIRECT-WEBSITE"
select select "23 Heures"
select select "if_deposit_not_paid"
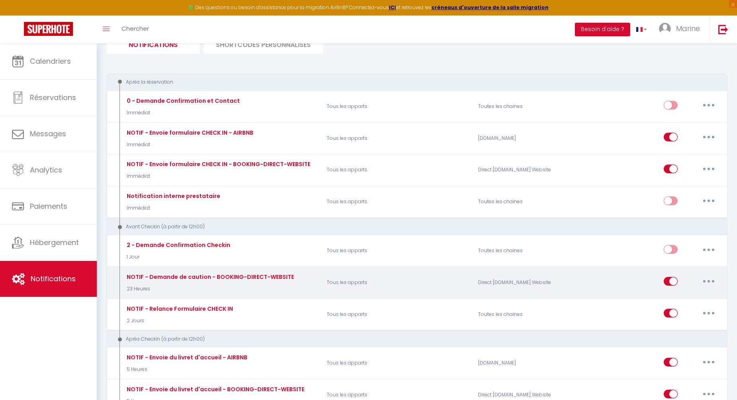
checkbox input "true"
checkbox input "false"
radio input "true"
type input "[RENTAL:NAME] : Votre séjour du [BOOKING:CHECKING] au [BOOKING:CHECKOUT]"
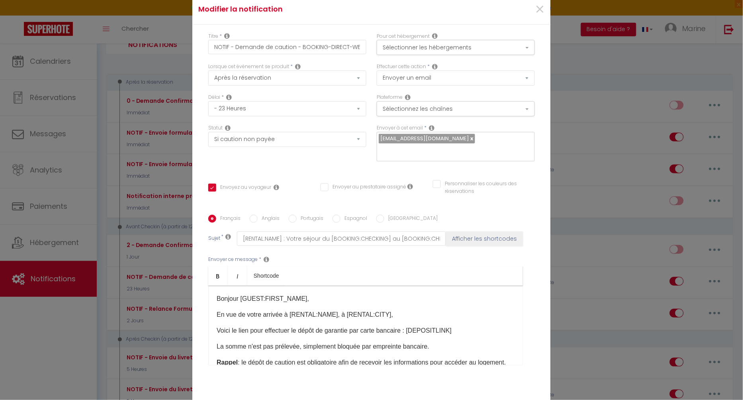
click at [349, 215] on label "Espagnol" at bounding box center [354, 219] width 27 height 9
click at [341, 215] on input "Espagnol" at bounding box center [337, 219] width 8 height 8
radio input "true"
checkbox input "true"
checkbox input "false"
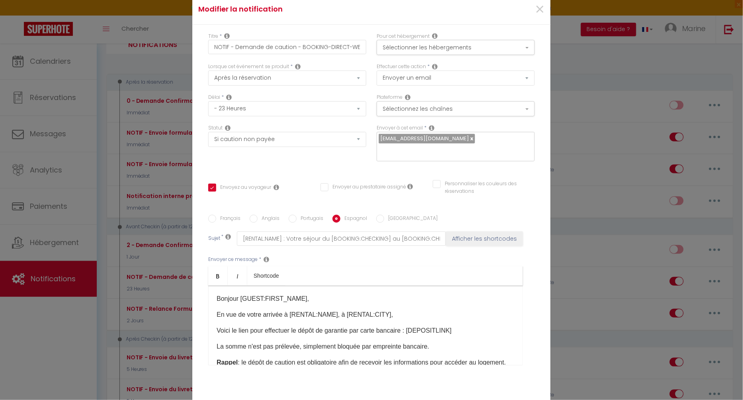
checkbox input "false"
type input "[RENTAL:NAME]: Su estancia del [BOOKING:CHECKING] al [BOOKING:CHECKOUT]"
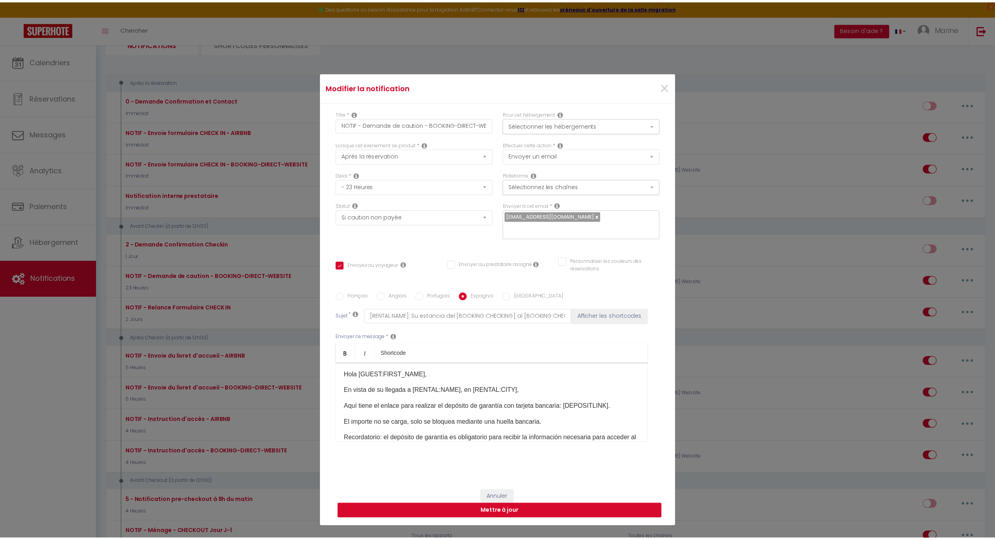
scroll to position [0, 0]
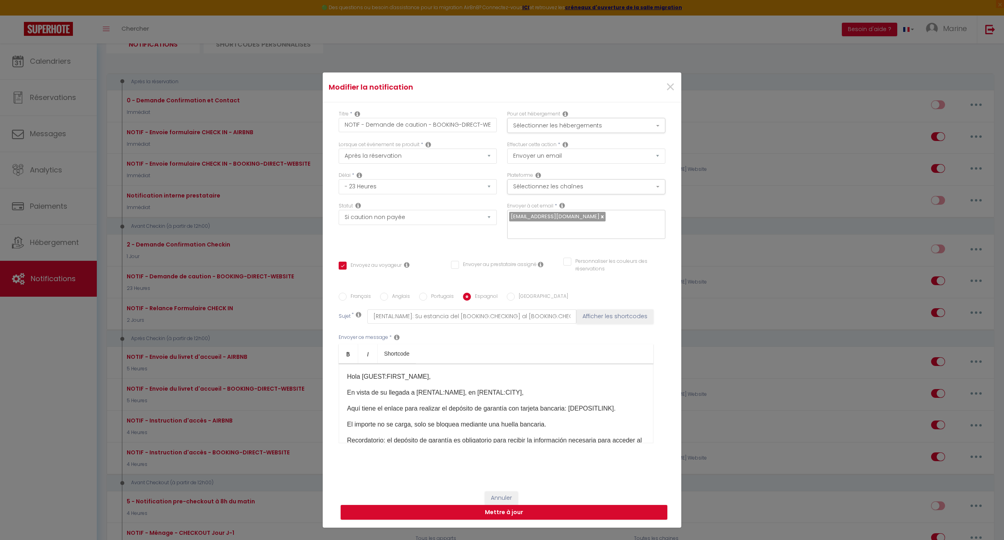
click at [284, 129] on div "Modifier la notification × Titre * NOTIF - Demande de caution - BOOKING-DIRECT-…" at bounding box center [502, 270] width 1004 height 540
click at [665, 88] on span "×" at bounding box center [670, 87] width 10 height 24
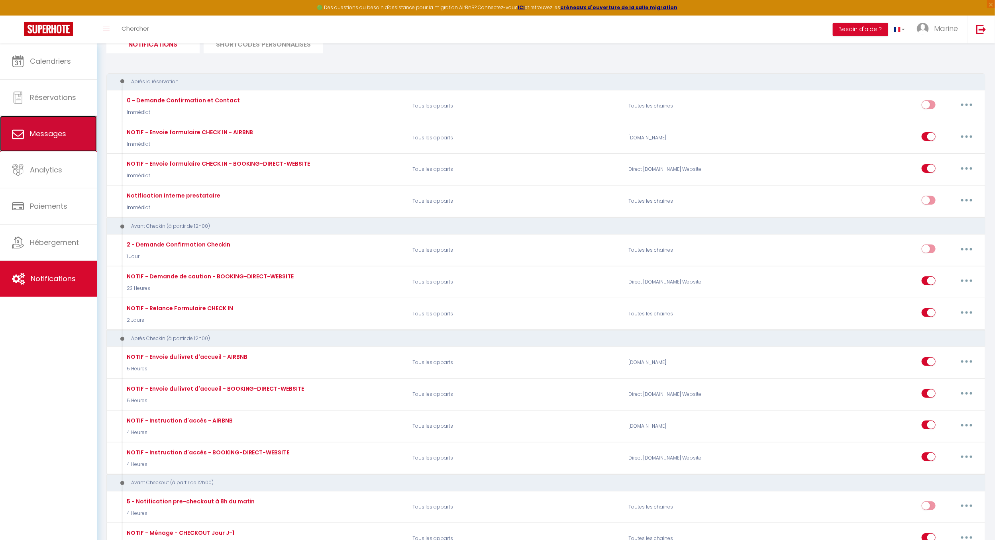
click at [49, 132] on span "Messages" at bounding box center [48, 134] width 36 height 10
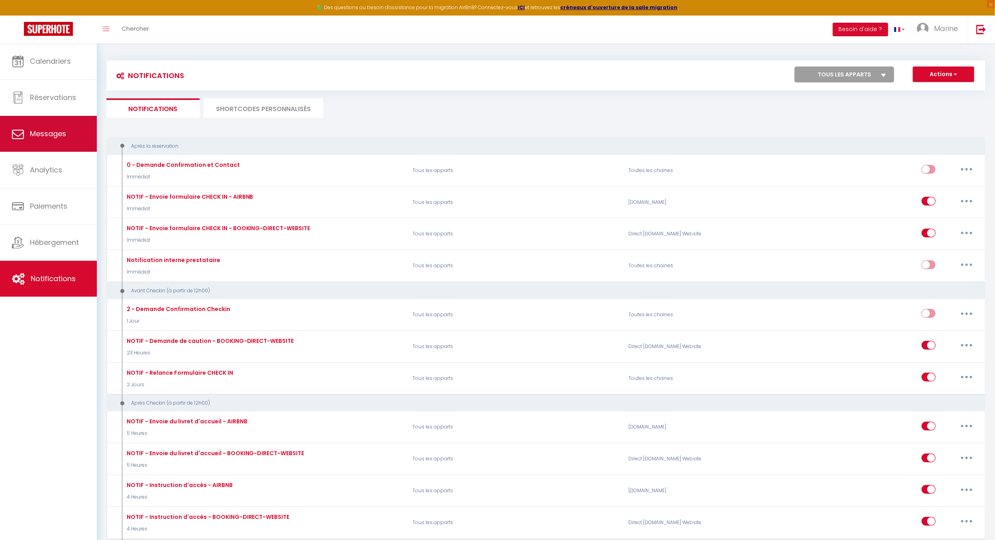
select select "message"
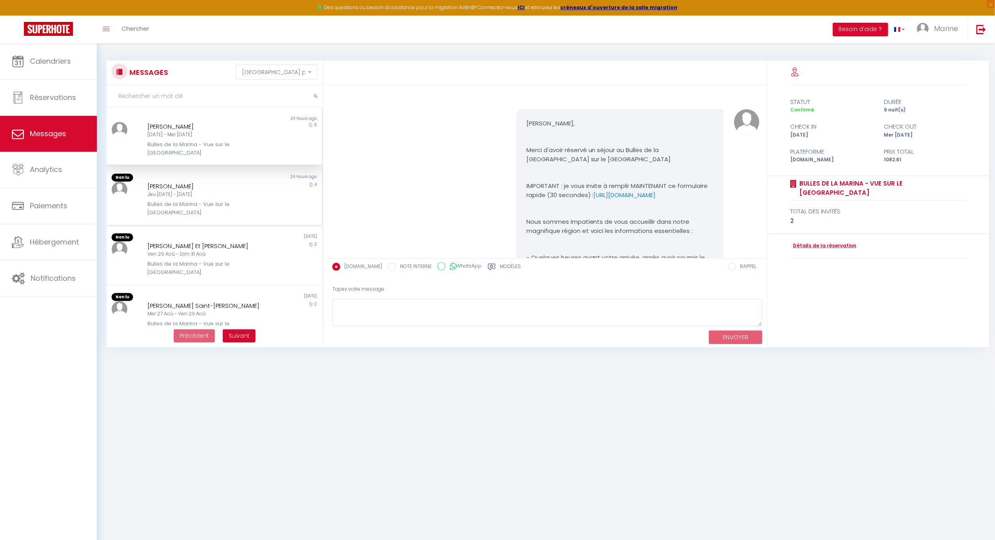
scroll to position [2404, 0]
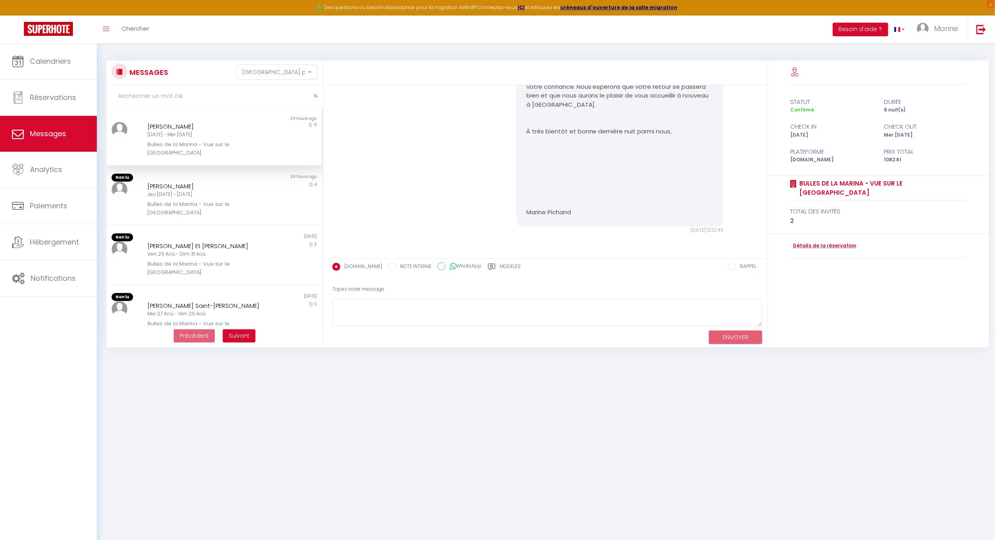
click at [500, 263] on label "Modèles" at bounding box center [510, 268] width 21 height 10
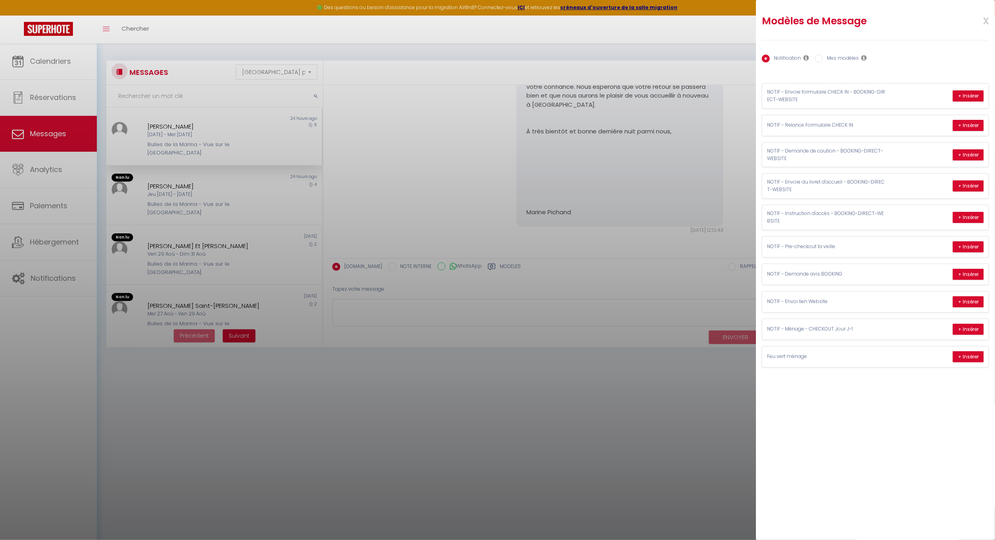
click at [743, 60] on label "Mes modèles" at bounding box center [841, 59] width 36 height 9
click at [743, 60] on input "Mes modèles" at bounding box center [819, 59] width 8 height 8
radio input "true"
radio input "false"
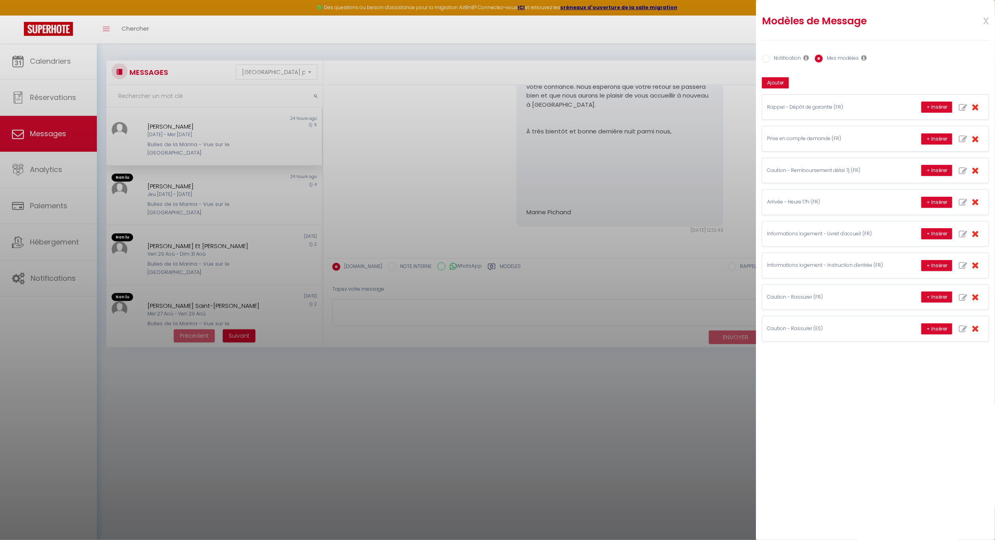
click at [743, 400] on div "Modèles de Message x Notification Mes modèles Nom Message Afficher les shortcod…" at bounding box center [875, 270] width 239 height 540
click at [743, 18] on span "x" at bounding box center [976, 20] width 25 height 19
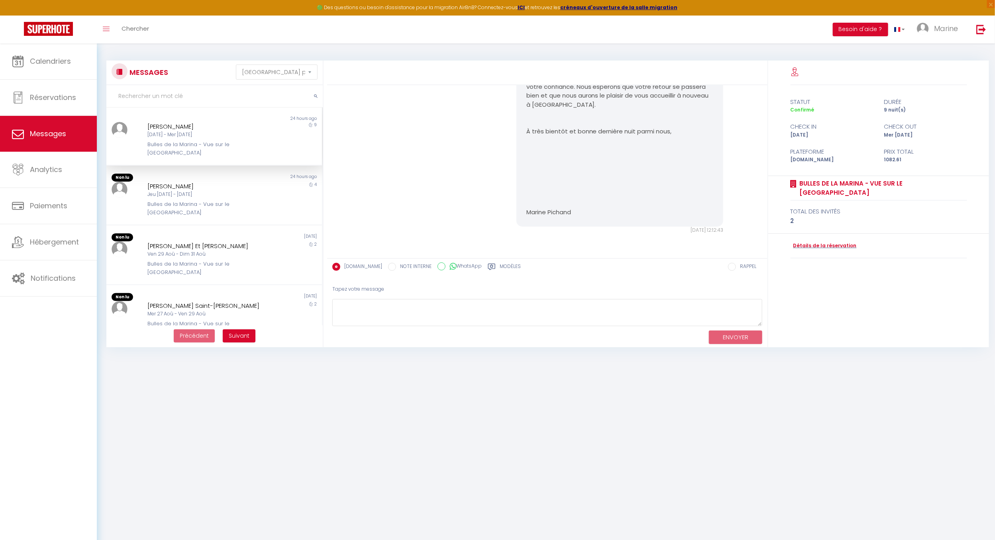
scroll to position [2150, 0]
